Goal: Information Seeking & Learning: Learn about a topic

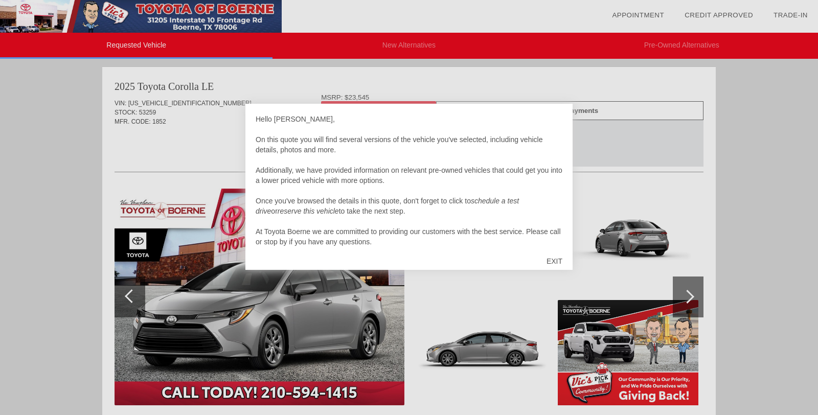
click at [553, 264] on div "EXIT" at bounding box center [554, 261] width 36 height 31
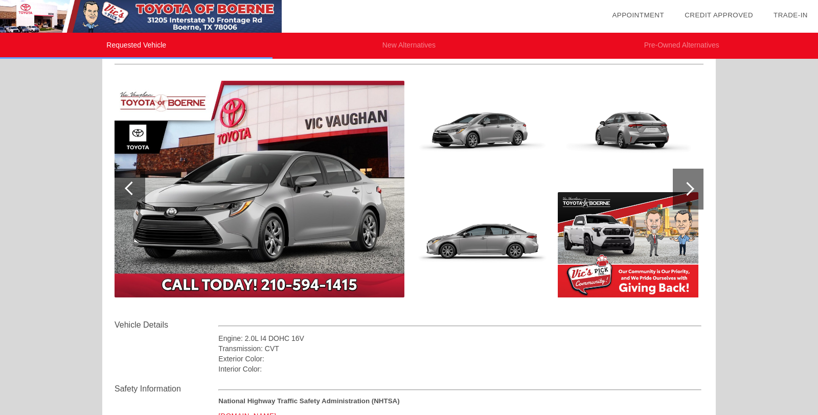
scroll to position [105, 0]
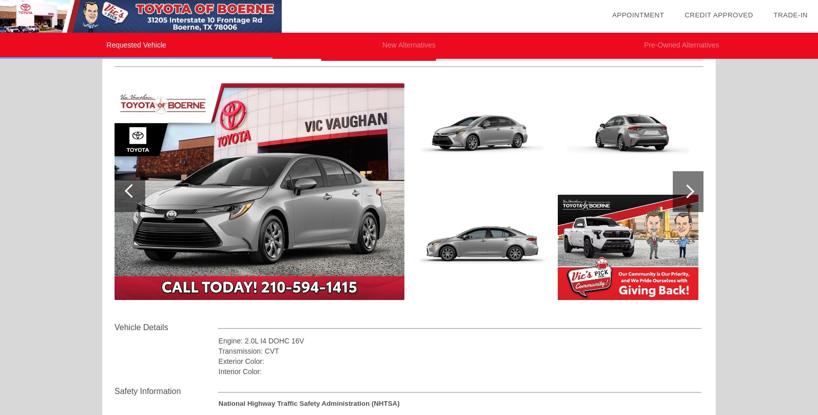
click at [683, 200] on div at bounding box center [687, 191] width 31 height 41
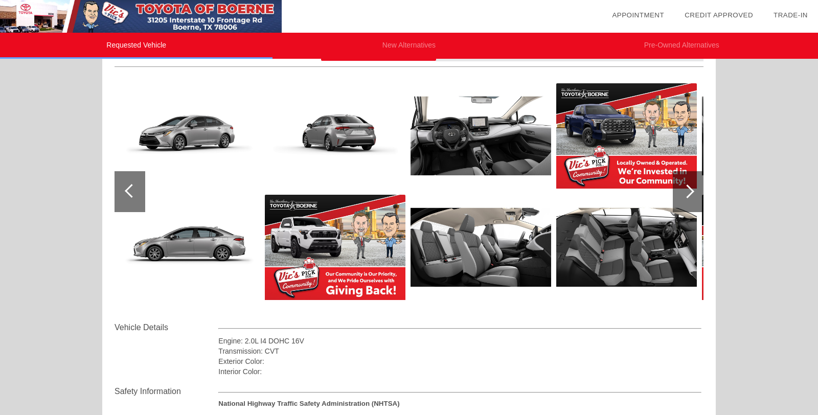
click at [685, 198] on div at bounding box center [687, 191] width 31 height 41
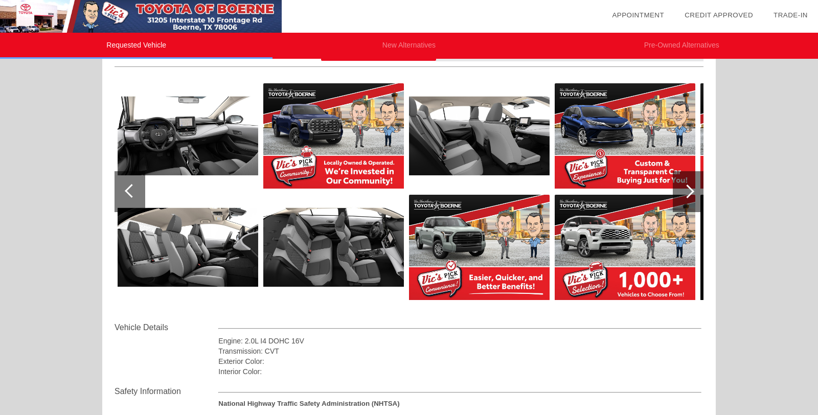
click at [684, 198] on div at bounding box center [687, 191] width 31 height 41
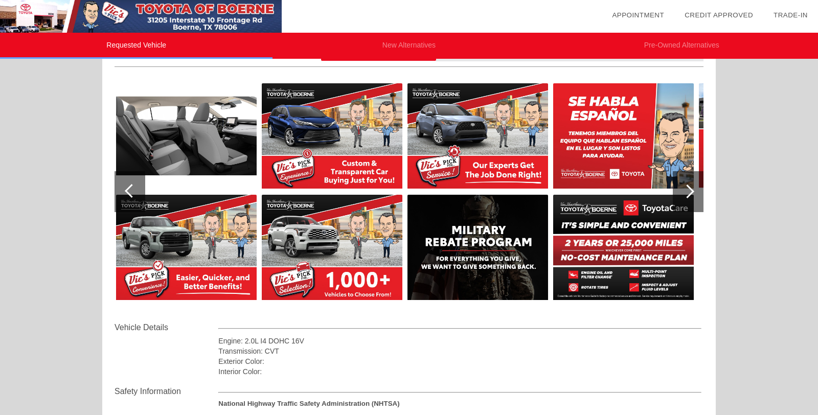
click at [684, 198] on div at bounding box center [687, 191] width 31 height 41
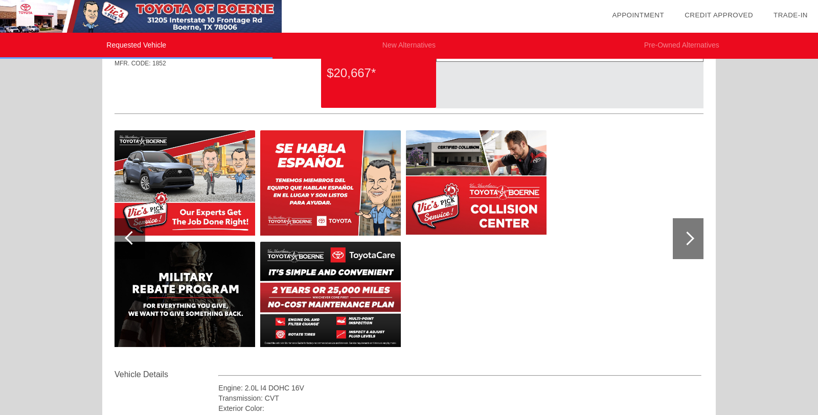
scroll to position [0, 0]
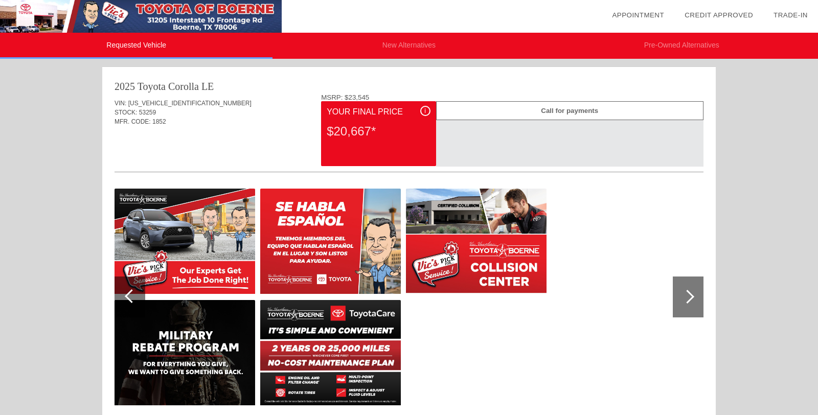
click at [127, 294] on div at bounding box center [132, 296] width 14 height 14
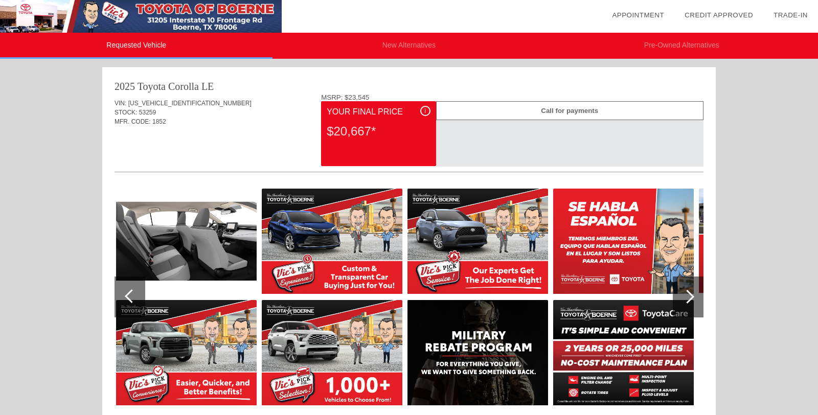
click at [127, 296] on div at bounding box center [132, 296] width 14 height 14
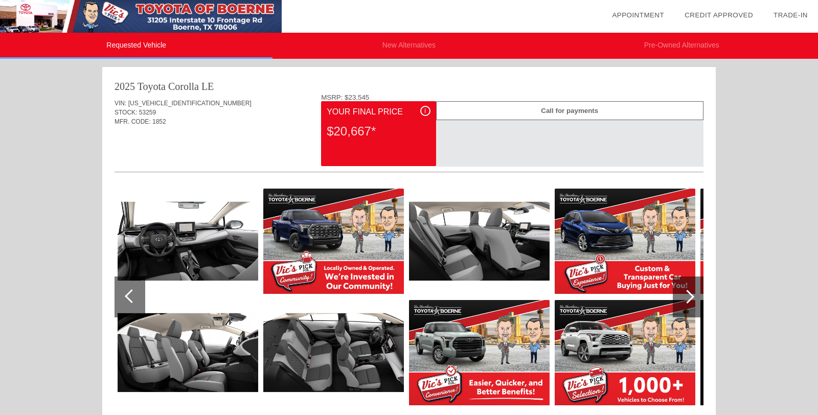
click at [126, 295] on div at bounding box center [132, 296] width 14 height 14
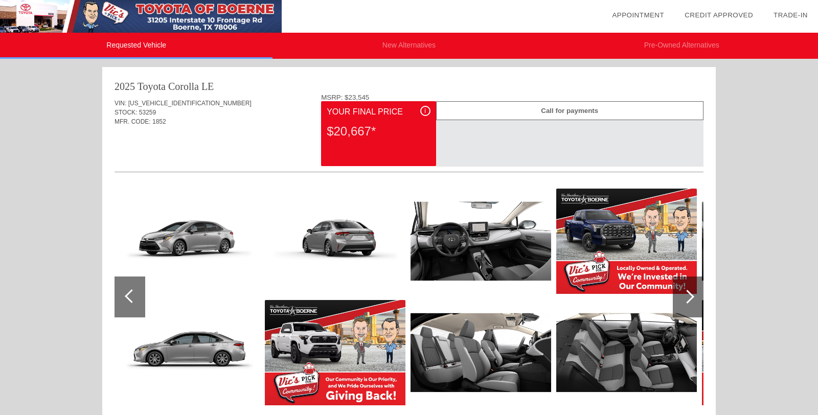
click at [126, 295] on div at bounding box center [132, 296] width 14 height 14
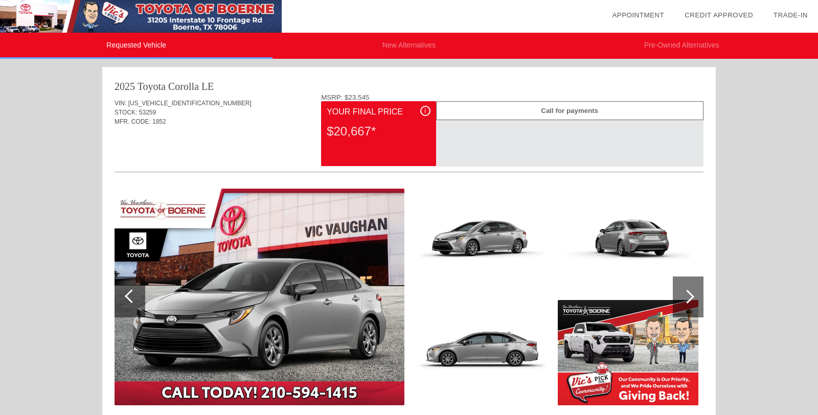
click at [126, 294] on div at bounding box center [132, 296] width 14 height 14
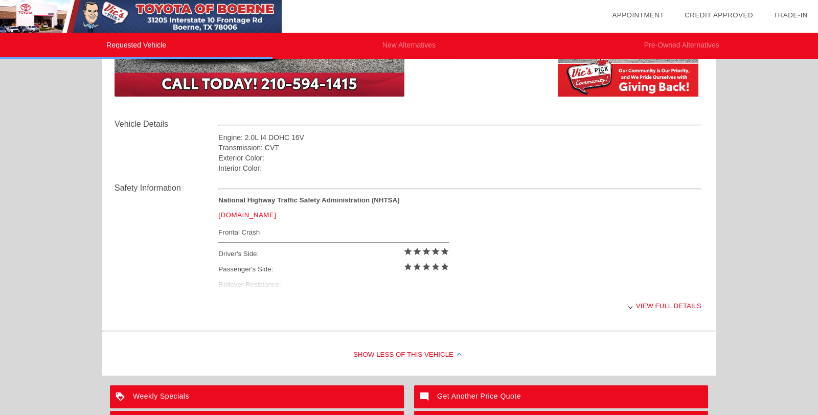
scroll to position [310, 0]
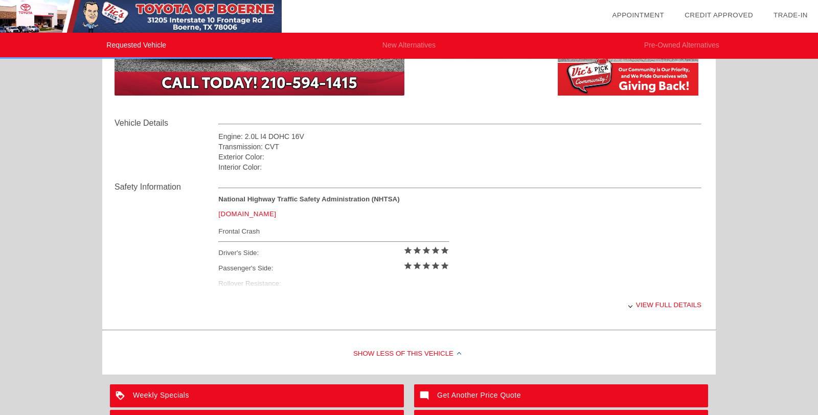
click at [660, 305] on div "View full details" at bounding box center [459, 304] width 483 height 25
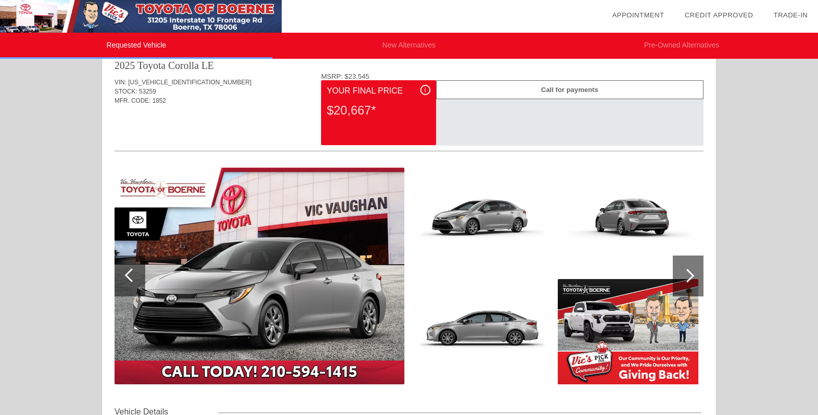
scroll to position [29, 0]
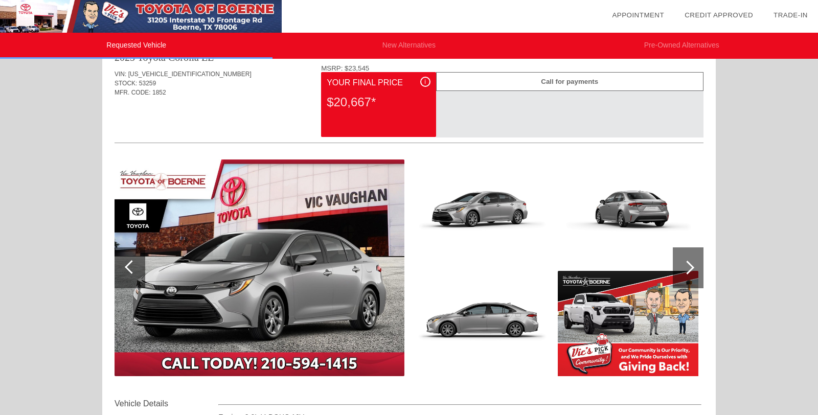
click at [219, 297] on img at bounding box center [259, 267] width 290 height 217
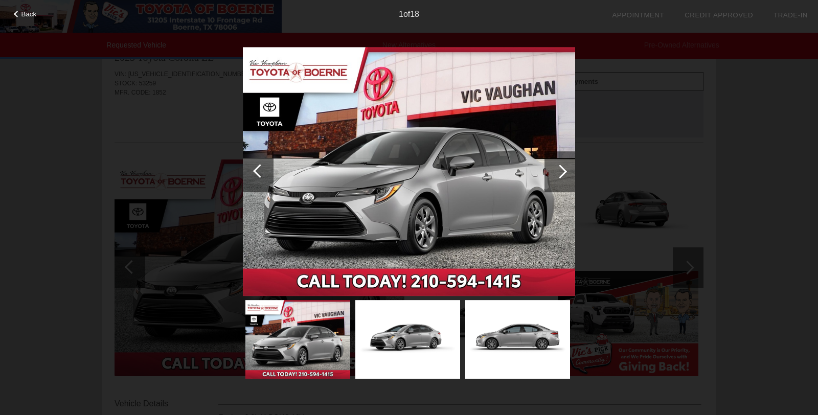
click at [563, 166] on div at bounding box center [559, 171] width 31 height 41
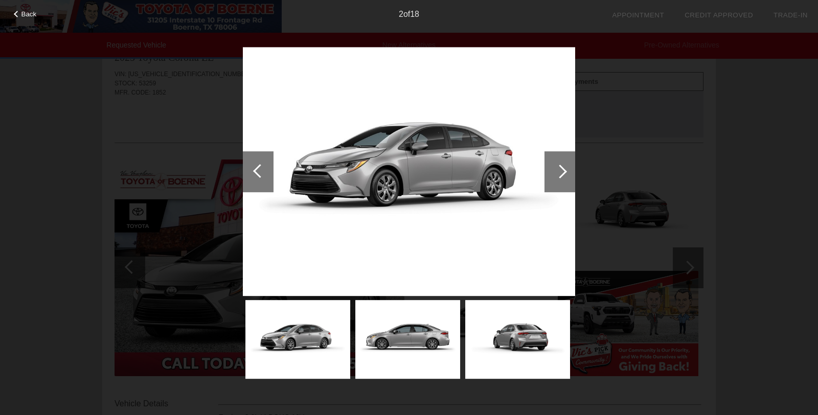
click at [563, 165] on div at bounding box center [559, 171] width 31 height 41
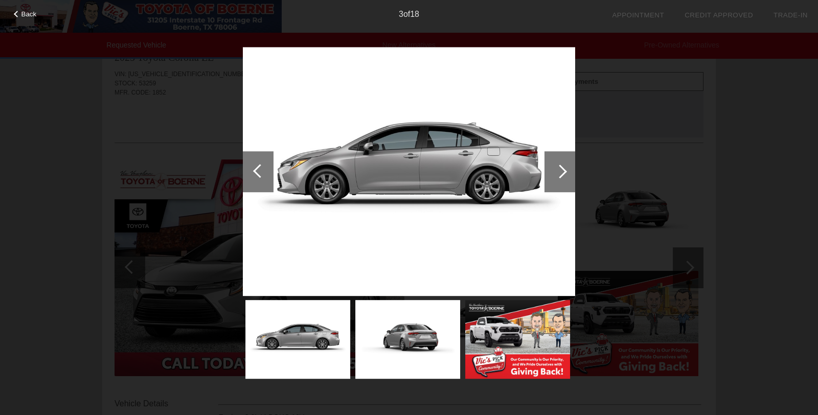
click at [564, 165] on div at bounding box center [559, 171] width 31 height 41
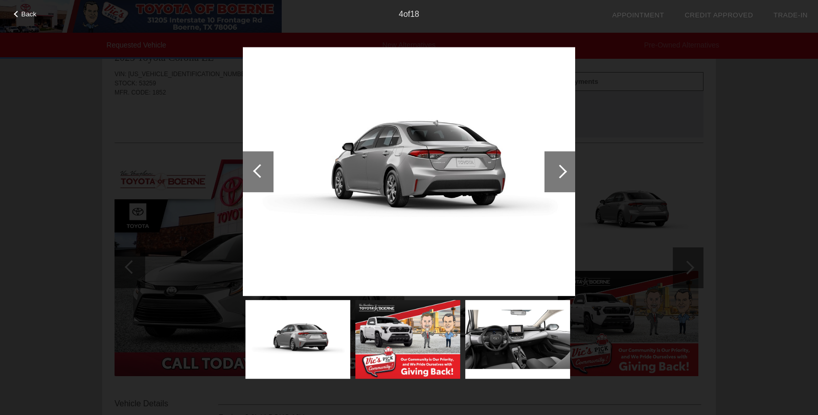
click at [564, 165] on div at bounding box center [559, 171] width 31 height 41
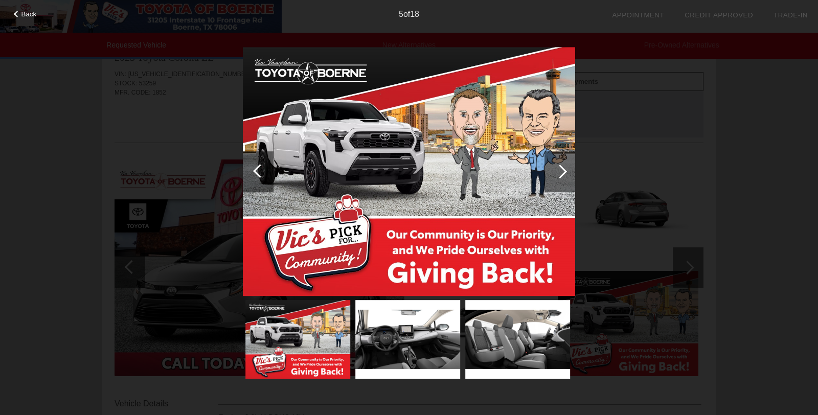
click at [563, 166] on div at bounding box center [559, 171] width 31 height 41
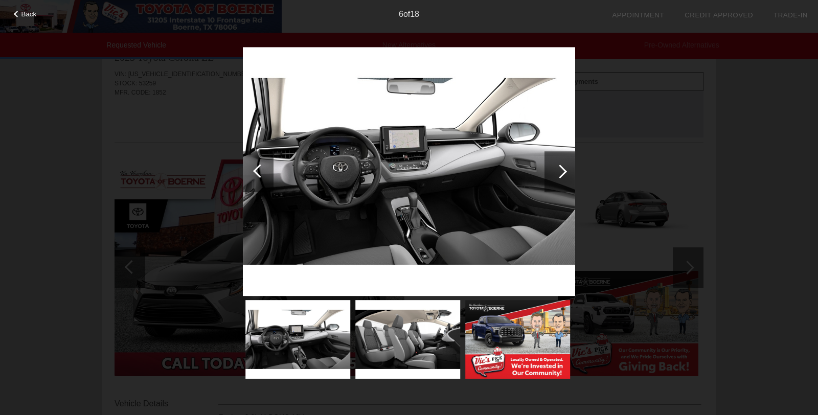
click at [564, 165] on div at bounding box center [559, 171] width 31 height 41
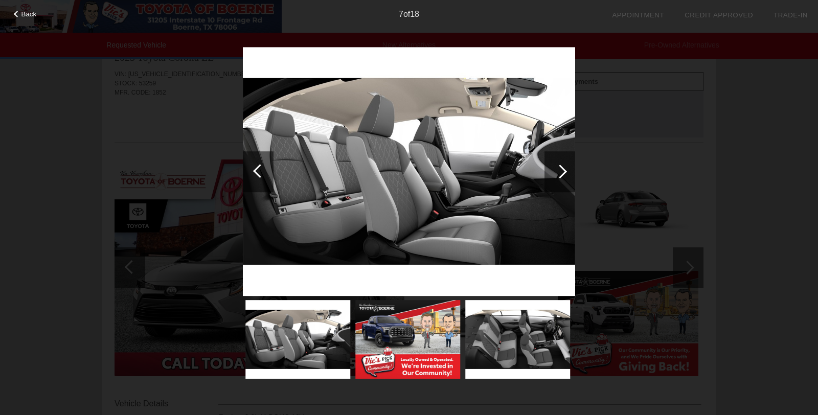
click at [564, 165] on div at bounding box center [559, 171] width 31 height 41
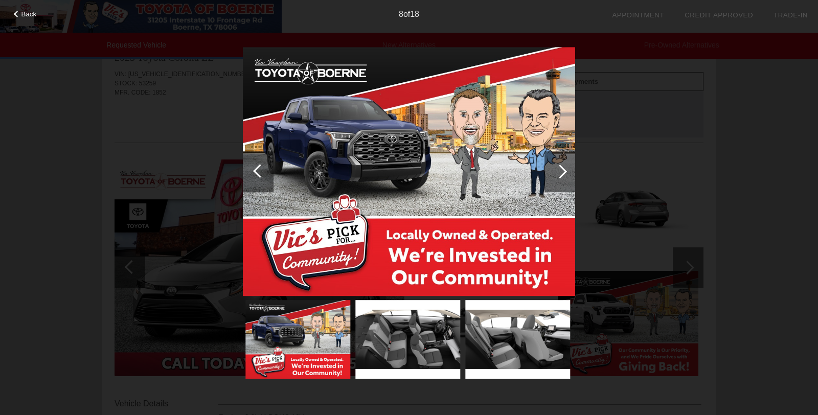
click at [564, 165] on div at bounding box center [559, 171] width 31 height 41
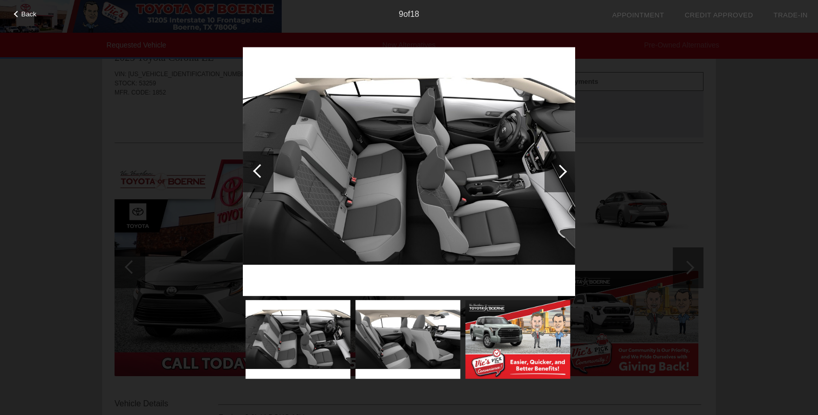
click at [564, 165] on div at bounding box center [559, 171] width 31 height 41
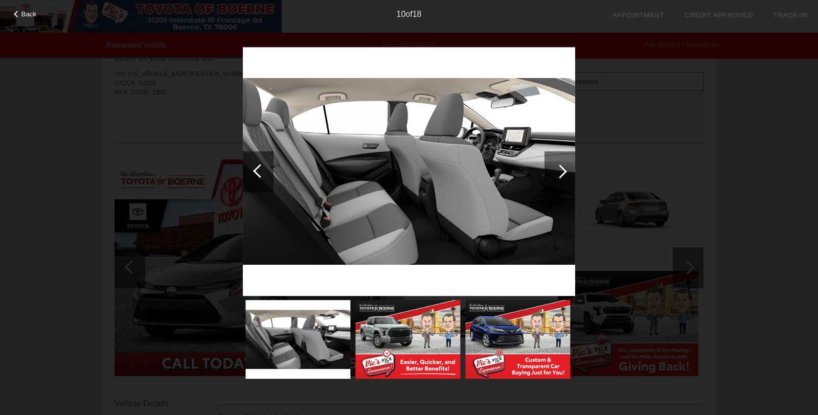
click at [565, 165] on div at bounding box center [559, 171] width 31 height 41
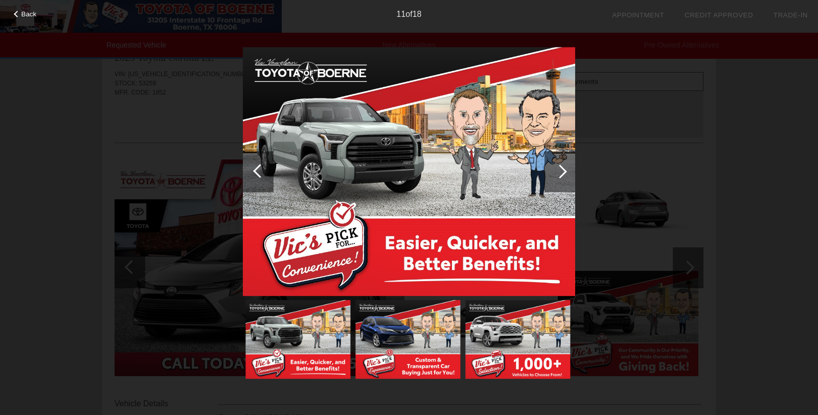
click at [565, 165] on div at bounding box center [559, 171] width 31 height 41
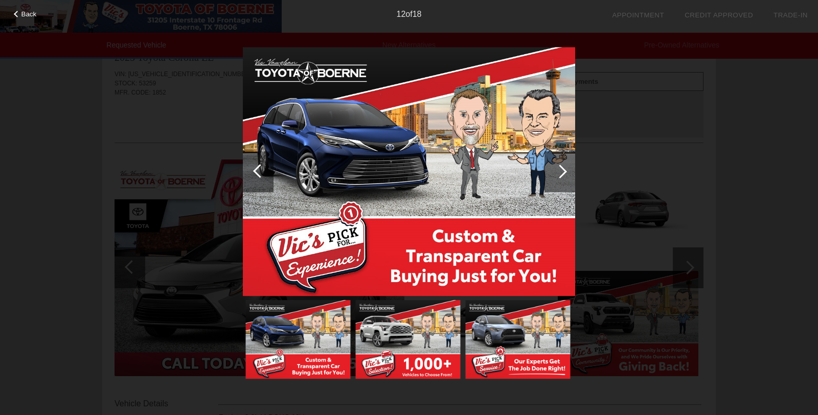
click at [564, 165] on div at bounding box center [559, 171] width 31 height 41
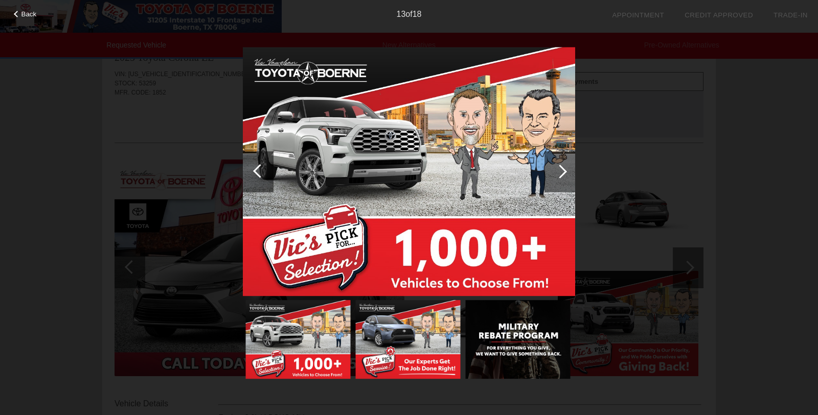
click at [553, 171] on div at bounding box center [560, 172] width 14 height 14
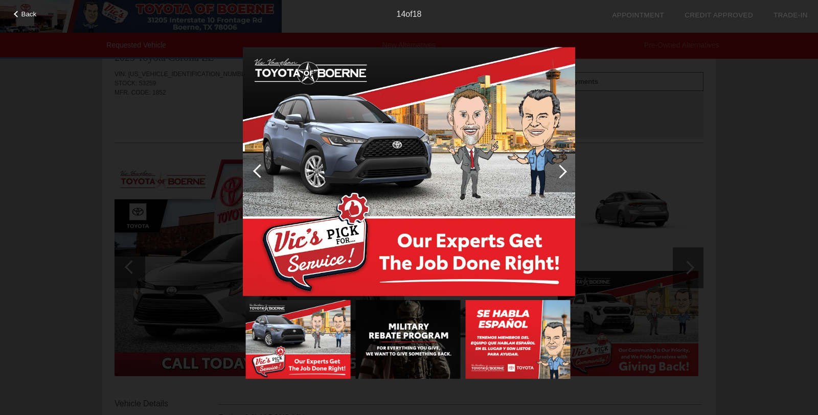
click at [553, 171] on div at bounding box center [560, 172] width 14 height 14
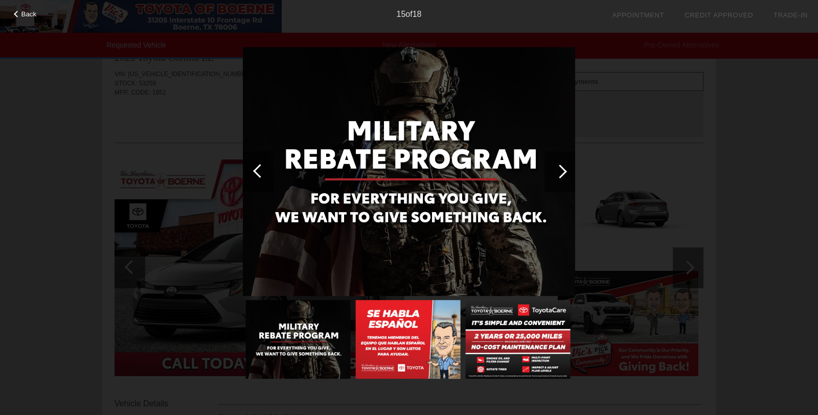
click at [553, 170] on div at bounding box center [560, 172] width 14 height 14
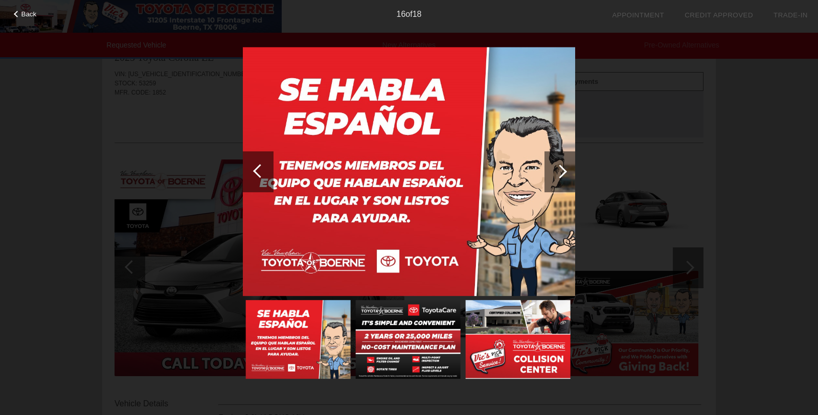
click at [265, 172] on div at bounding box center [258, 171] width 31 height 41
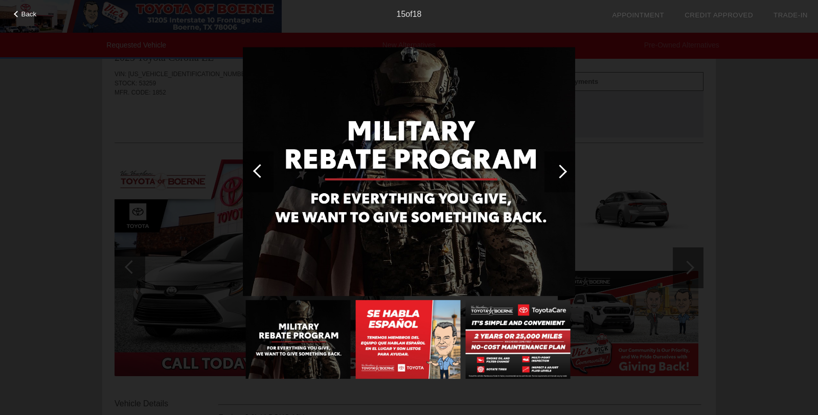
click at [559, 170] on div at bounding box center [560, 172] width 14 height 14
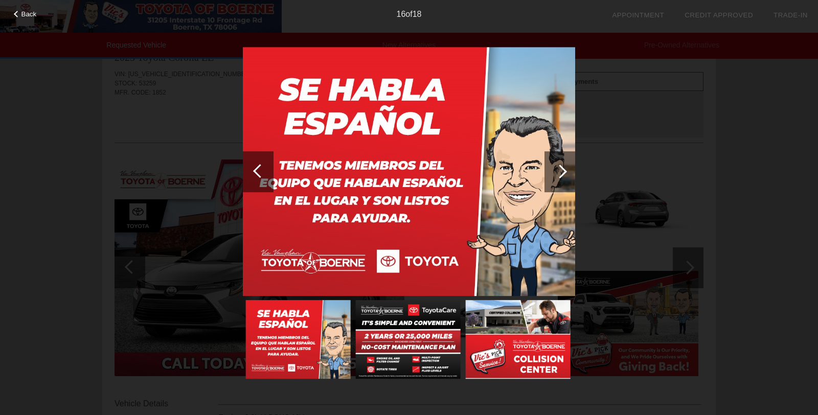
click at [555, 179] on div at bounding box center [559, 171] width 31 height 41
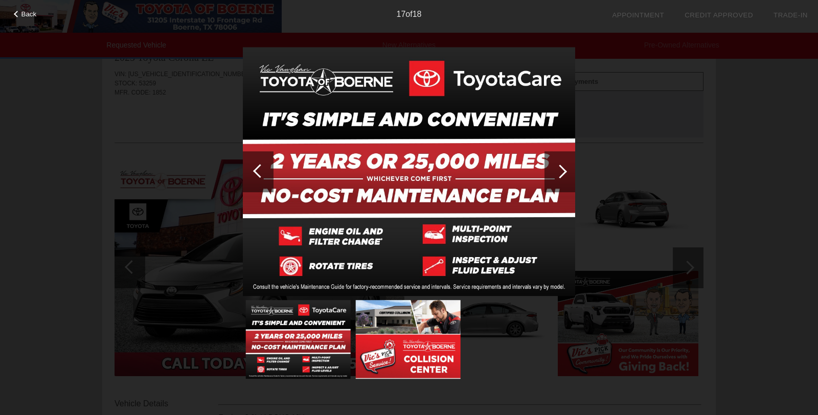
click at [31, 11] on span "Back" at bounding box center [28, 14] width 15 height 8
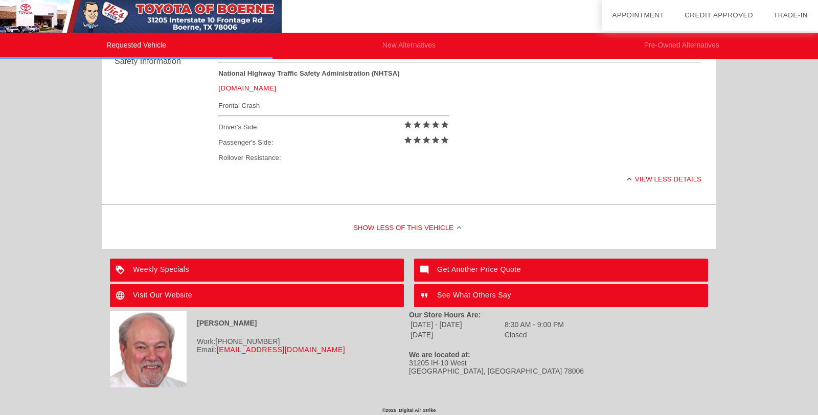
scroll to position [439, 0]
